Goal: Use online tool/utility: Use online tool/utility

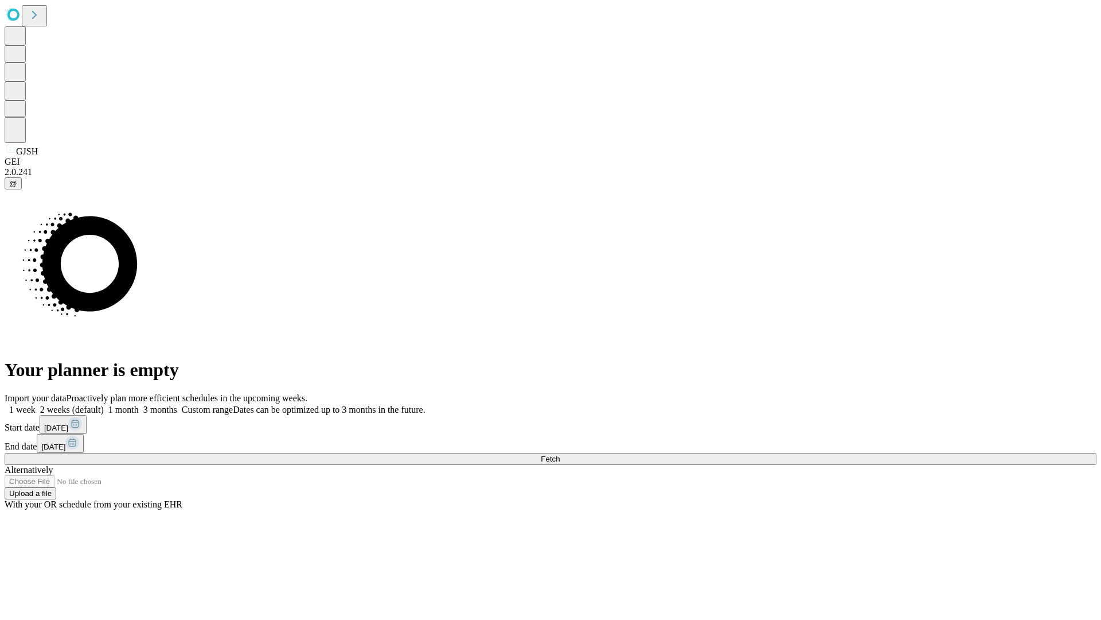
click at [560, 454] on span "Fetch" at bounding box center [550, 458] width 19 height 9
